Goal: Find specific page/section: Find specific page/section

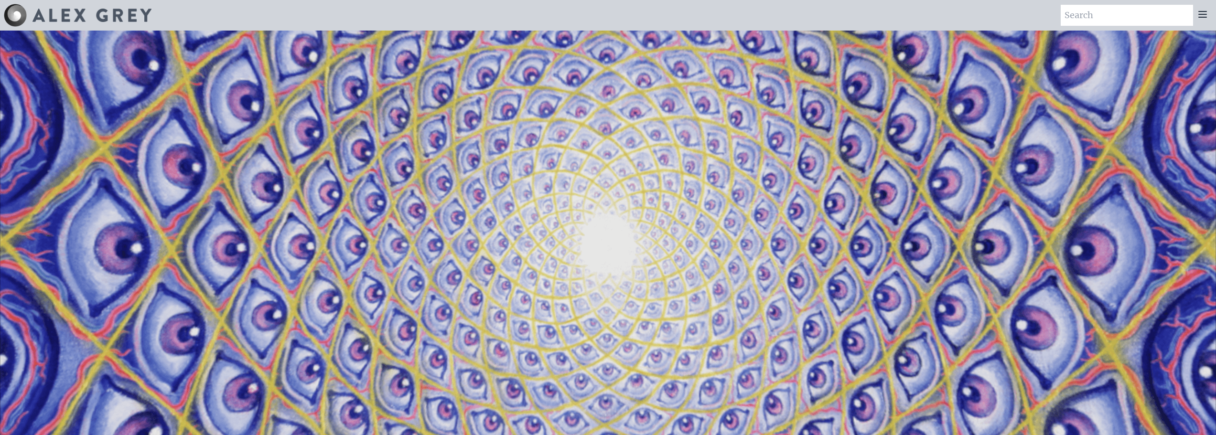
click at [1203, 16] on icon at bounding box center [1202, 14] width 11 height 11
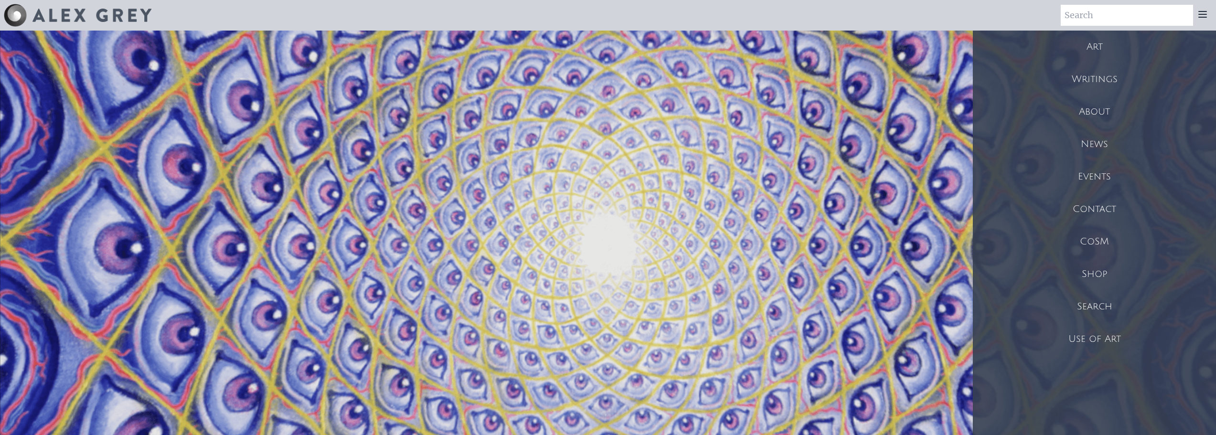
click at [1099, 78] on div "Writings" at bounding box center [1094, 79] width 243 height 32
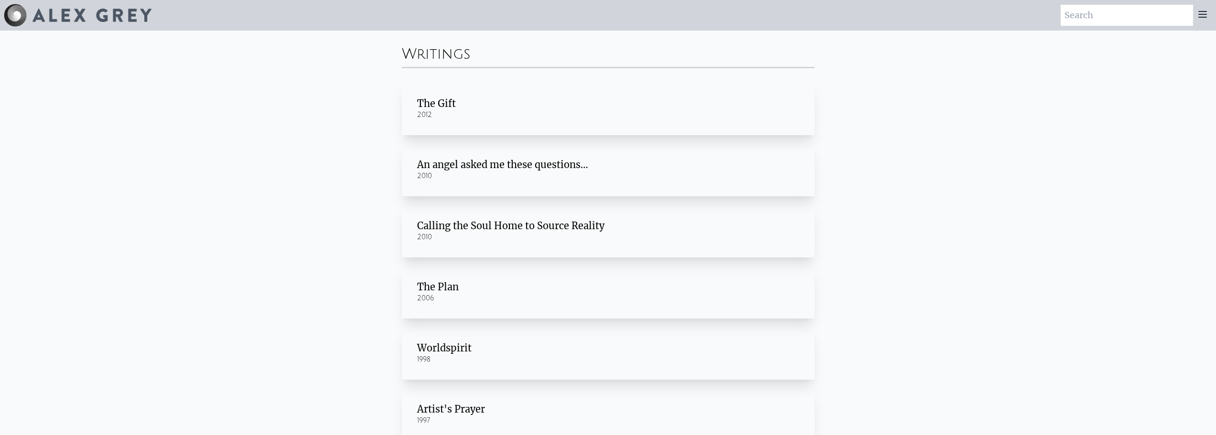
click at [1202, 14] on icon at bounding box center [1203, 14] width 8 height 6
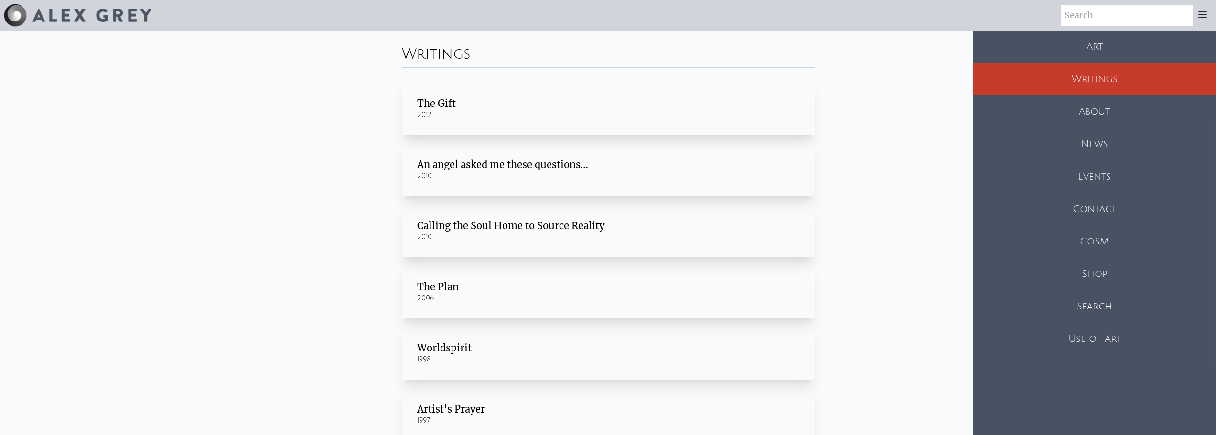
click at [1095, 270] on div "Shop" at bounding box center [1094, 274] width 243 height 32
